Goal: Transaction & Acquisition: Obtain resource

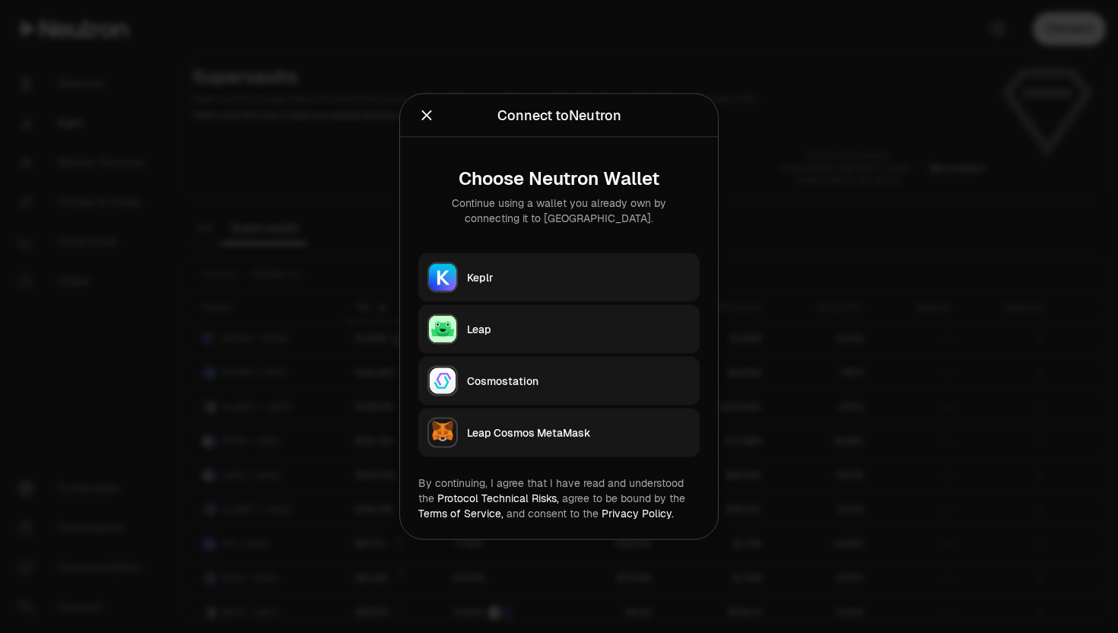
click at [525, 272] on div "Keplr" at bounding box center [579, 277] width 224 height 15
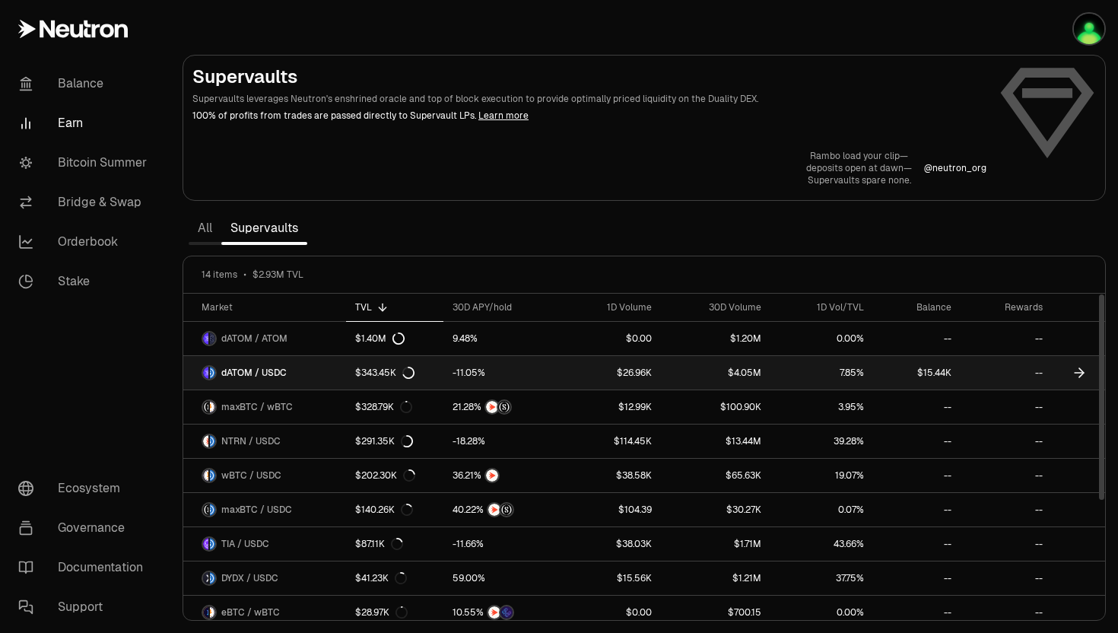
click at [239, 372] on span "dATOM / USDC" at bounding box center [253, 372] width 65 height 12
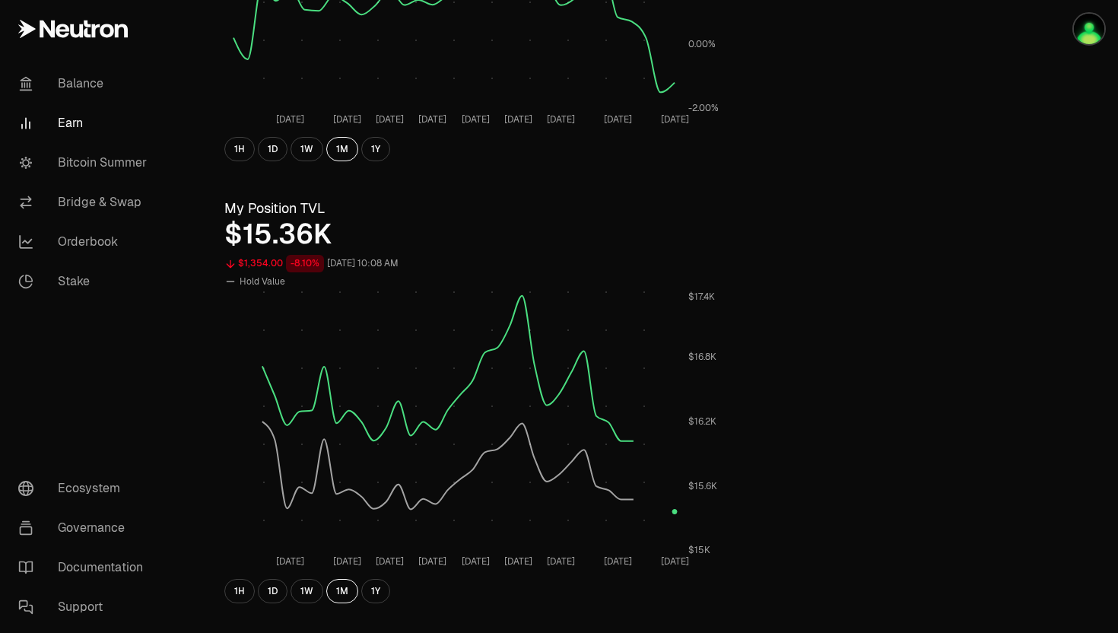
scroll to position [448, 0]
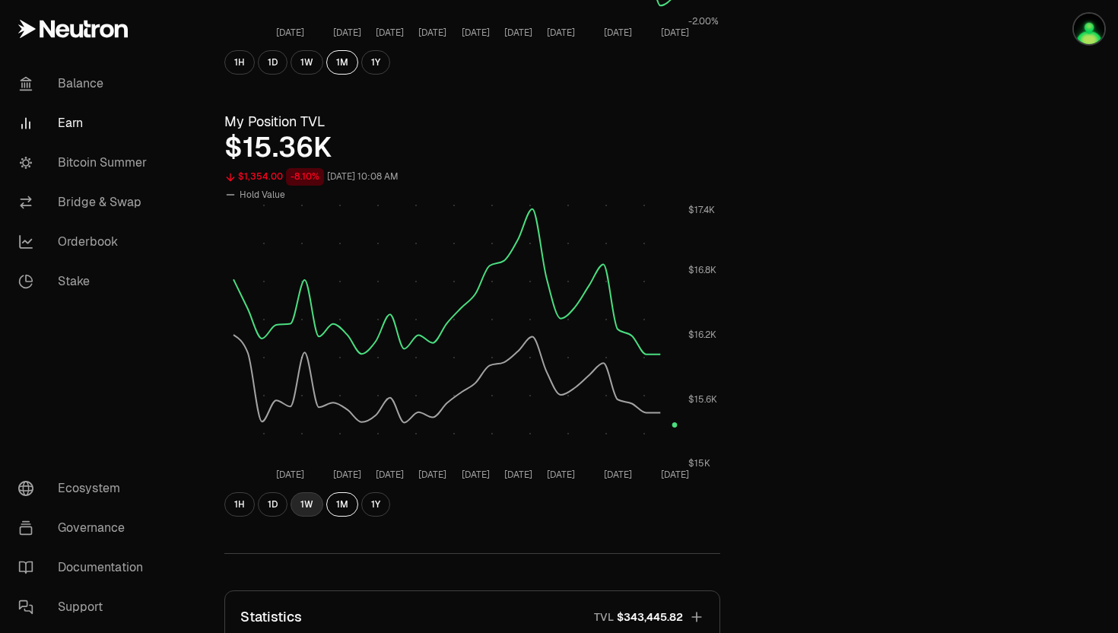
click at [308, 504] on button "1W" at bounding box center [306, 504] width 33 height 24
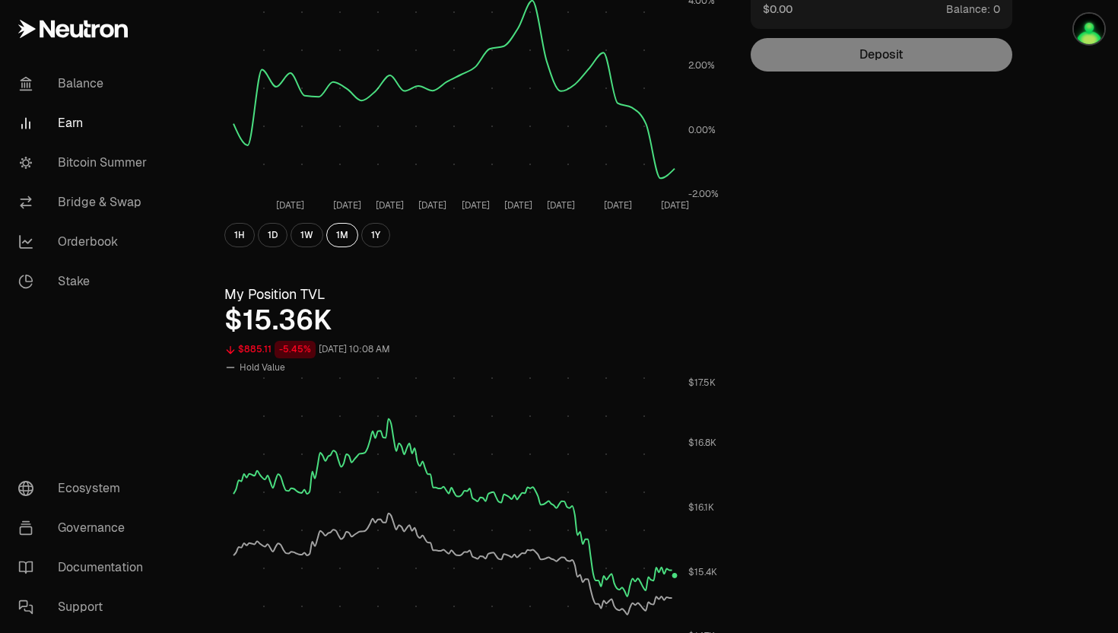
scroll to position [0, 0]
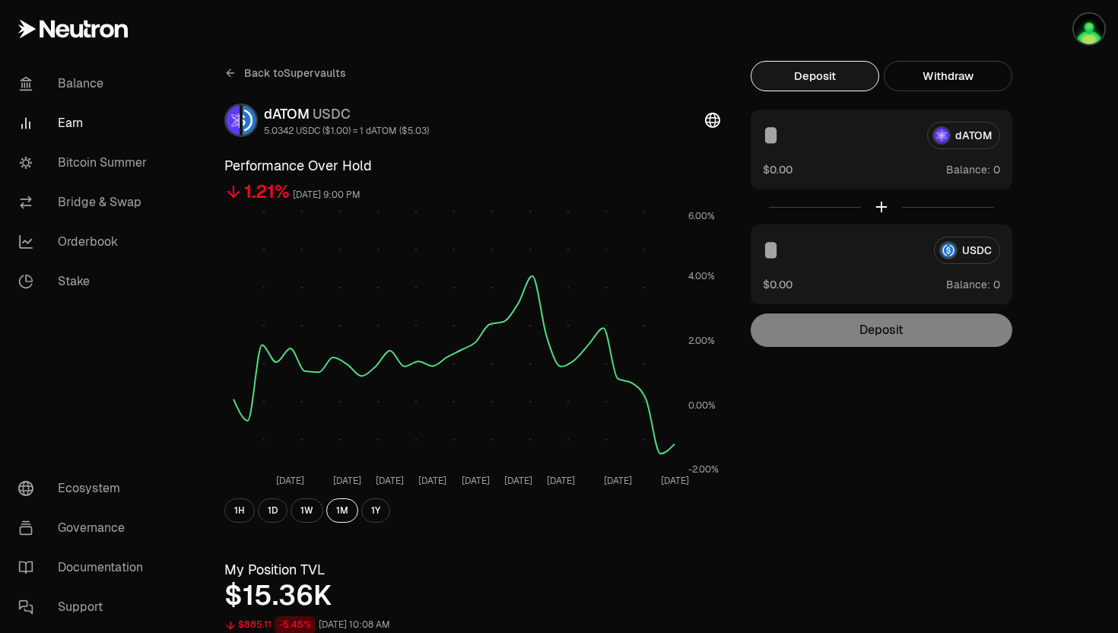
click at [236, 74] on link "Back to Supervaults" at bounding box center [285, 73] width 122 height 24
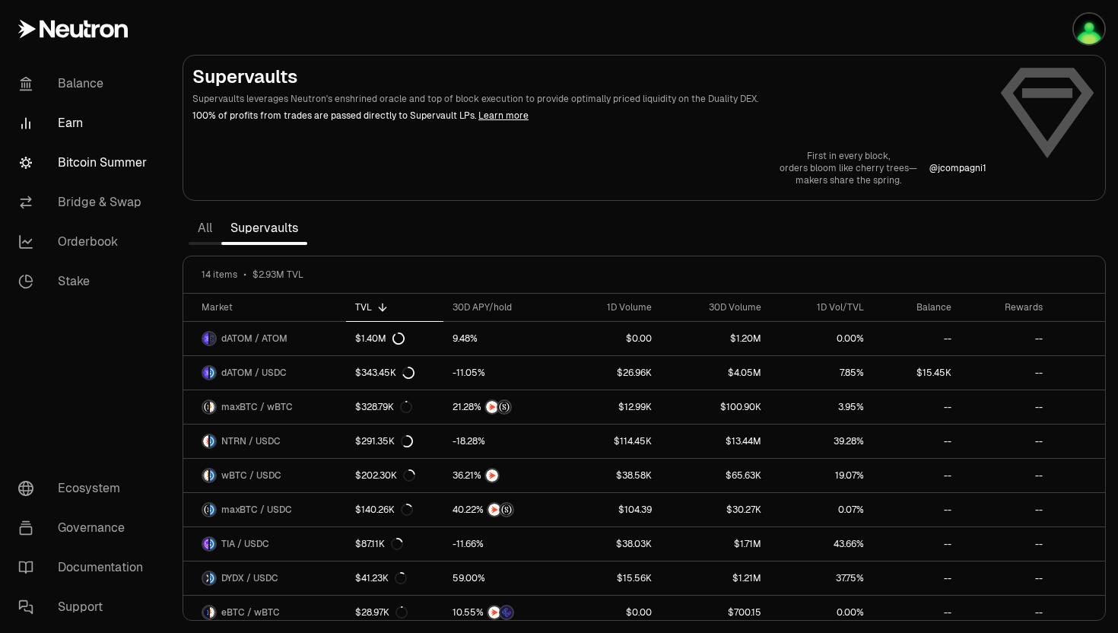
click at [81, 165] on link "Bitcoin Summer" at bounding box center [85, 163] width 158 height 40
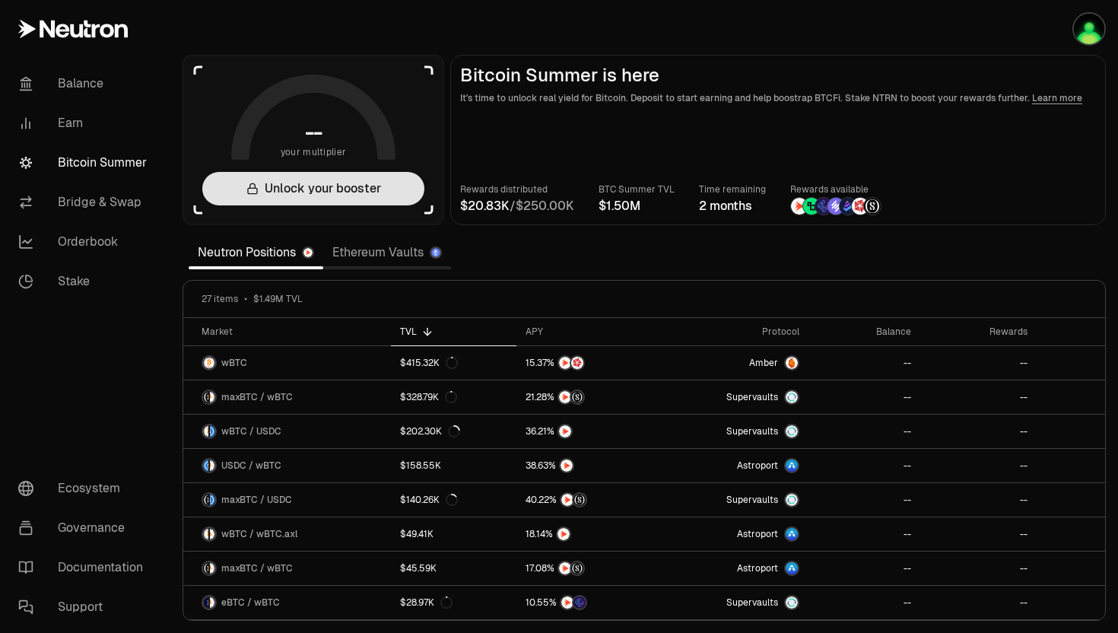
click at [292, 186] on button "Unlock your booster" at bounding box center [313, 188] width 222 height 33
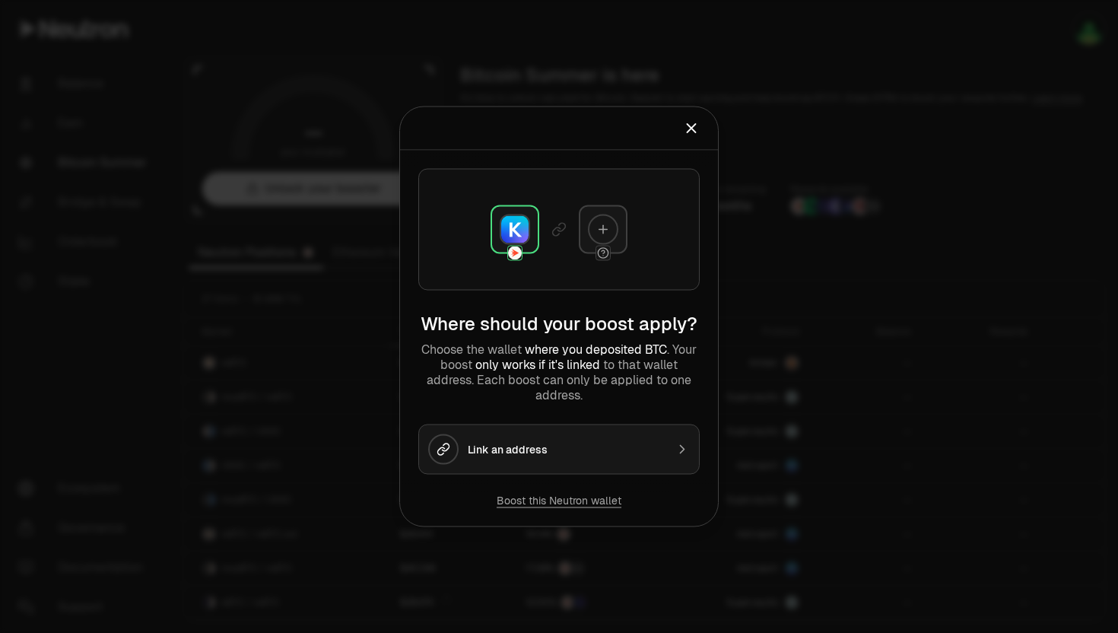
click at [504, 234] on img at bounding box center [514, 229] width 27 height 27
click at [605, 226] on icon at bounding box center [603, 230] width 14 height 14
click at [693, 125] on icon "Close" at bounding box center [691, 128] width 8 height 8
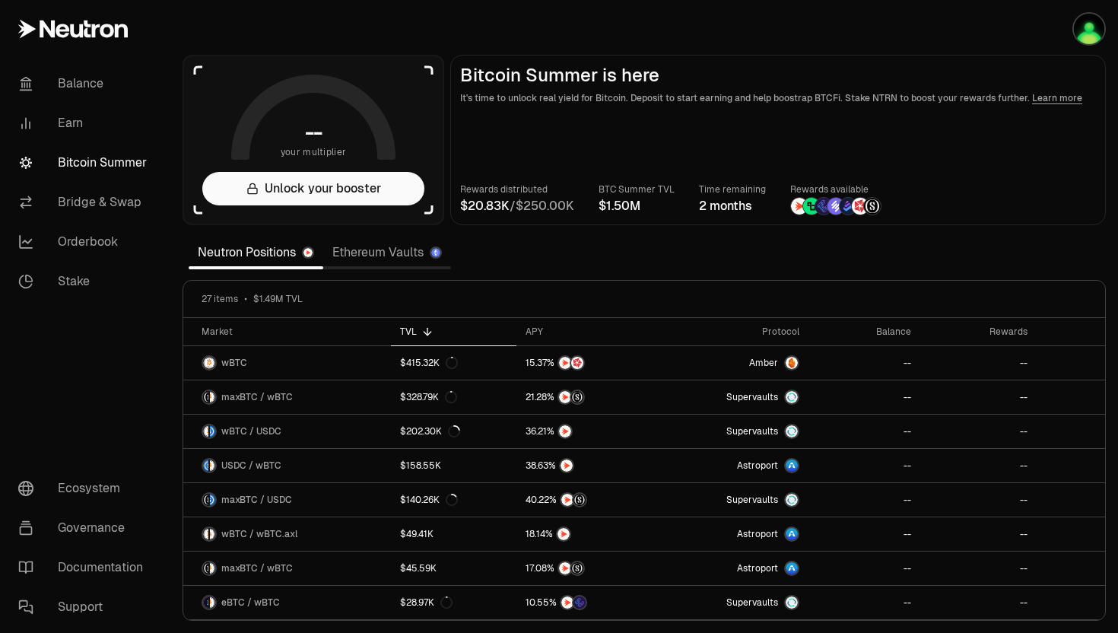
drag, startPoint x: 604, startPoint y: 207, endPoint x: 645, endPoint y: 207, distance: 41.1
click at [640, 207] on number-flow-react at bounding box center [619, 206] width 42 height 18
click at [630, 249] on section "-- your multiplier Unlock your booster Bitcoin Summer is here It's time to unlo…" at bounding box center [643, 316] width 947 height 633
